Goal: Book appointment/travel/reservation

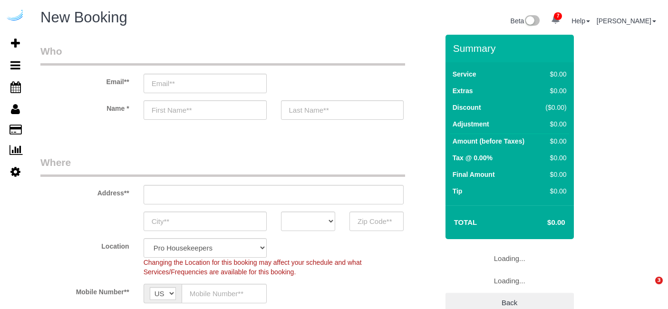
select select "4"
select select "number:9"
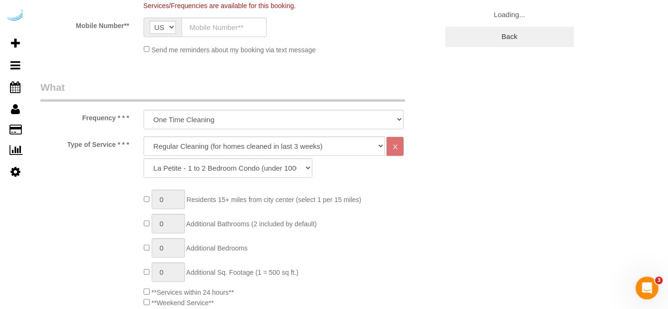
scroll to position [286, 0]
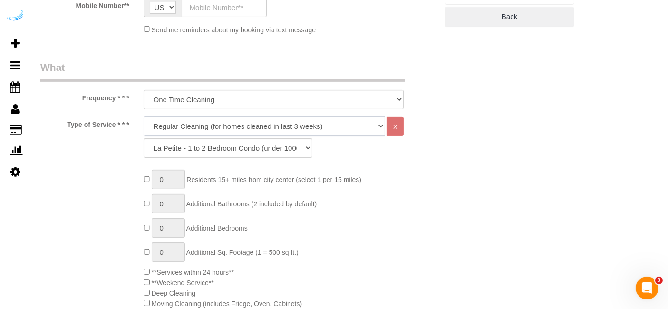
click at [270, 123] on select "Deep Cleaning (for homes that have not been cleaned in 3+ weeks) Spruce Regular…" at bounding box center [265, 127] width 242 height 20
select select "5"
click at [144, 117] on select "Deep Cleaning (for homes that have not been cleaned in 3+ weeks) Spruce Regular…" at bounding box center [265, 127] width 242 height 20
click at [243, 143] on select "La Petite - 1 to 2 Bedroom Condo (under 1000 sq. ft.) La Petite II - 2 Bedroom …" at bounding box center [228, 148] width 169 height 20
select select "95"
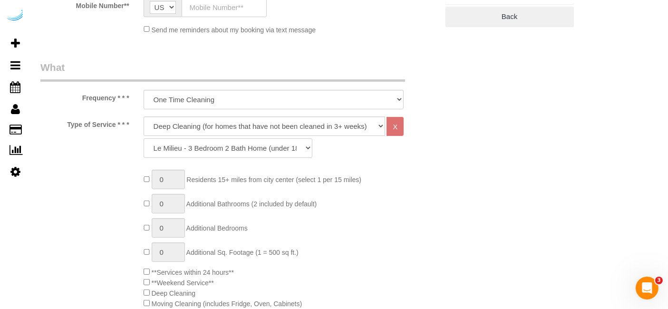
click at [144, 138] on select "La Petite - 1 to 2 Bedroom Condo (under 1000 sq. ft.) La Petite II - 2 Bedroom …" at bounding box center [228, 148] width 169 height 20
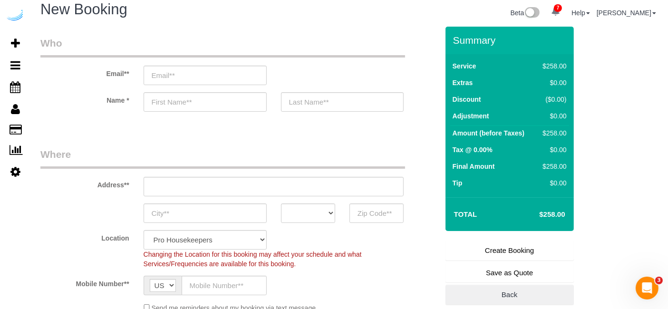
scroll to position [0, 0]
